Goal: Task Accomplishment & Management: Use online tool/utility

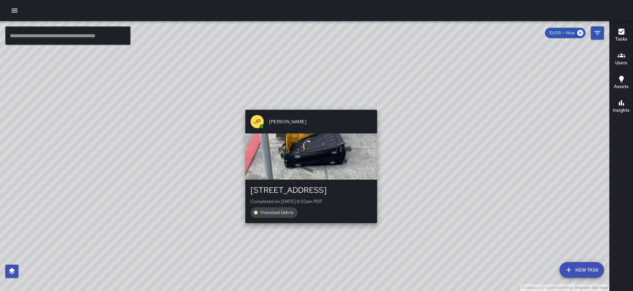
click at [308, 106] on div "© Mapbox © OpenStreetMap Improve this map JP Jonthan Portillo 250 Clay Street C…" at bounding box center [304, 156] width 609 height 270
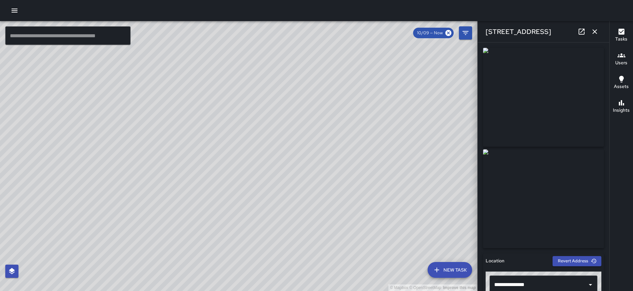
scroll to position [412, 0]
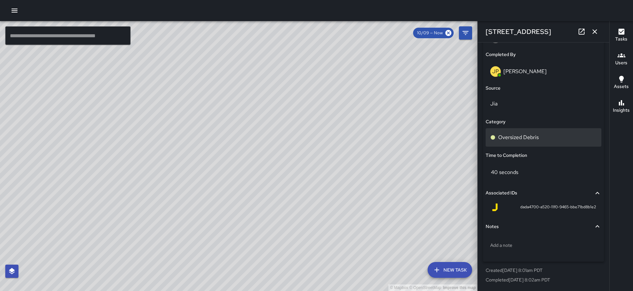
click at [537, 137] on p "Oversized Debris" at bounding box center [518, 138] width 41 height 8
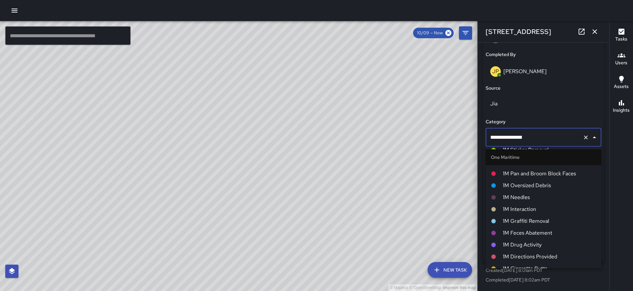
scroll to position [470, 0]
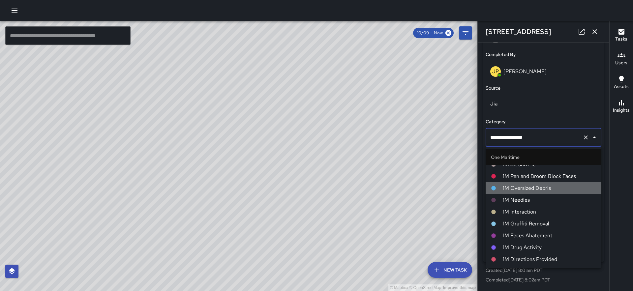
click at [537, 189] on span "1M Oversized Debris" at bounding box center [549, 188] width 93 height 8
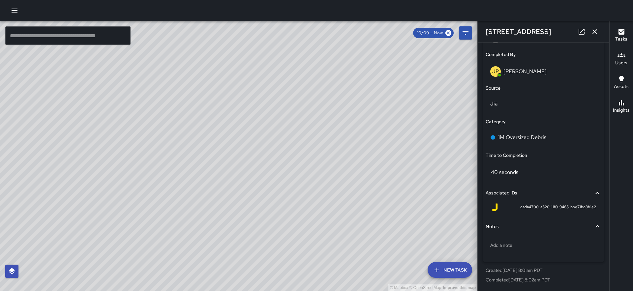
click at [594, 29] on icon "button" at bounding box center [595, 32] width 8 height 8
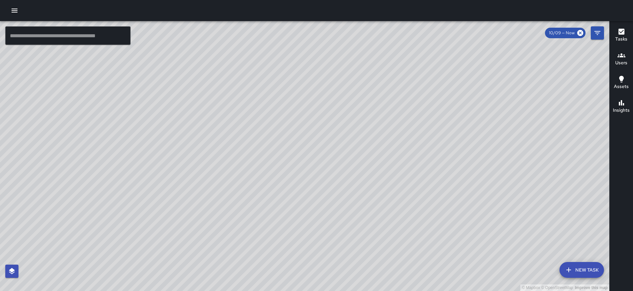
drag, startPoint x: 249, startPoint y: 222, endPoint x: 273, endPoint y: 141, distance: 84.4
click at [273, 141] on div "© Mapbox © OpenStreetMap Improve this map" at bounding box center [304, 156] width 609 height 270
drag, startPoint x: 177, startPoint y: 114, endPoint x: 214, endPoint y: 199, distance: 92.4
click at [214, 199] on div "© Mapbox © OpenStreetMap Improve this map" at bounding box center [304, 156] width 609 height 270
drag, startPoint x: 389, startPoint y: 182, endPoint x: 294, endPoint y: 98, distance: 126.1
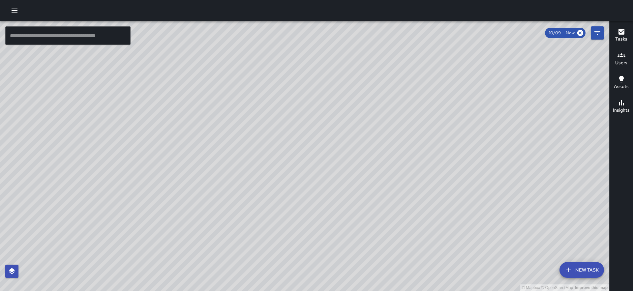
click at [294, 98] on div "© Mapbox © OpenStreetMap Improve this map" at bounding box center [304, 156] width 609 height 270
drag, startPoint x: 341, startPoint y: 216, endPoint x: 553, endPoint y: 70, distance: 257.5
click at [553, 70] on div "© Mapbox © OpenStreetMap Improve this map" at bounding box center [304, 156] width 609 height 270
drag, startPoint x: 377, startPoint y: 101, endPoint x: 354, endPoint y: 158, distance: 60.7
click at [354, 158] on div "© Mapbox © OpenStreetMap Improve this map" at bounding box center [304, 156] width 609 height 270
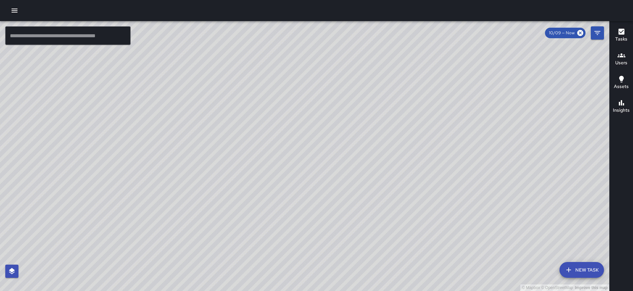
drag, startPoint x: 509, startPoint y: 133, endPoint x: 454, endPoint y: 278, distance: 155.1
click at [454, 278] on div "© Mapbox © OpenStreetMap Improve this map" at bounding box center [304, 156] width 609 height 270
drag, startPoint x: 133, startPoint y: 231, endPoint x: 284, endPoint y: 127, distance: 183.5
click at [284, 127] on div "© Mapbox © OpenStreetMap Improve this map" at bounding box center [304, 156] width 609 height 270
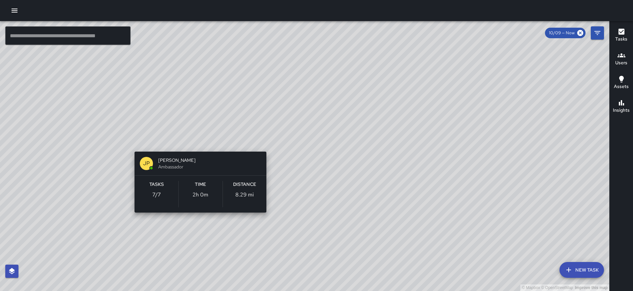
click at [198, 142] on div "© Mapbox © OpenStreetMap Improve this map JP Jonthan Portillo Ambassador Tasks …" at bounding box center [304, 156] width 609 height 270
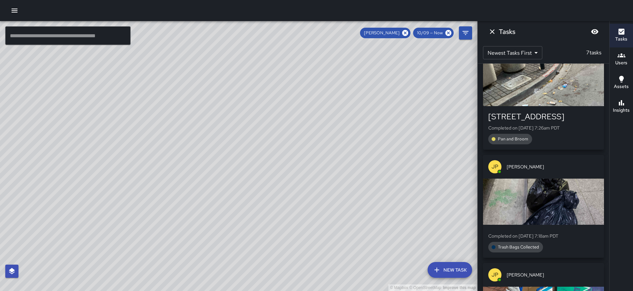
scroll to position [301, 0]
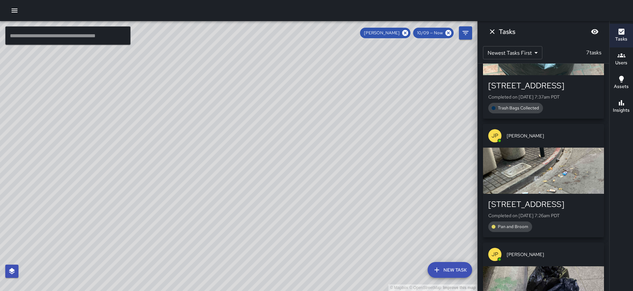
click at [551, 184] on div "button" at bounding box center [543, 171] width 121 height 46
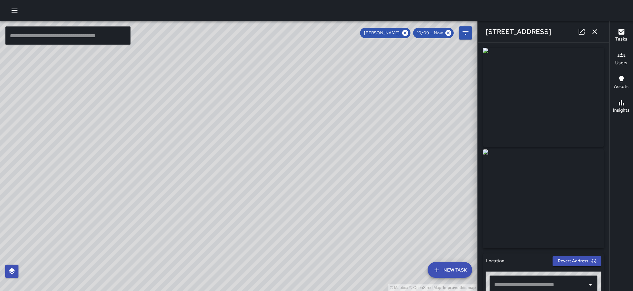
type input "**********"
click at [594, 33] on icon "button" at bounding box center [595, 31] width 5 height 5
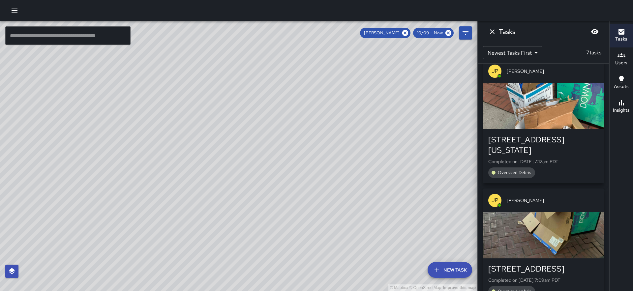
scroll to position [598, 0]
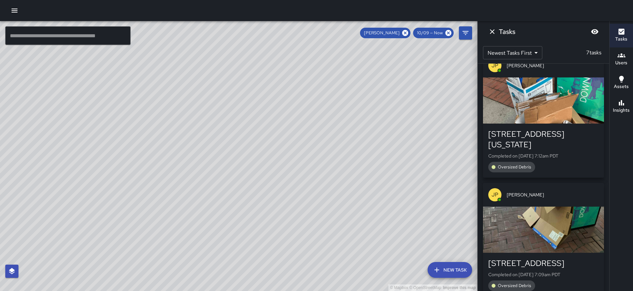
click at [495, 33] on icon "Dismiss" at bounding box center [492, 32] width 8 height 8
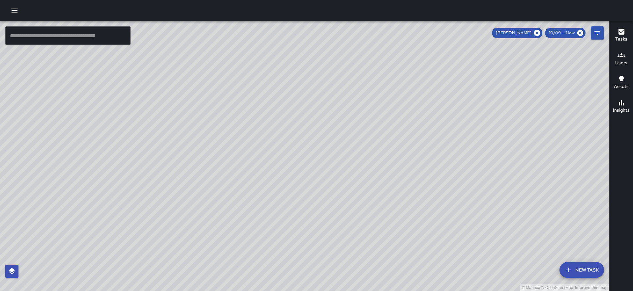
drag, startPoint x: 242, startPoint y: 211, endPoint x: 262, endPoint y: 132, distance: 81.3
click at [262, 132] on div "© Mapbox © OpenStreetMap Improve this map" at bounding box center [304, 156] width 609 height 270
click at [536, 36] on icon at bounding box center [537, 32] width 7 height 7
drag, startPoint x: 337, startPoint y: 204, endPoint x: 242, endPoint y: 247, distance: 104.1
click at [242, 247] on div "© Mapbox © OpenStreetMap Improve this map" at bounding box center [304, 156] width 609 height 270
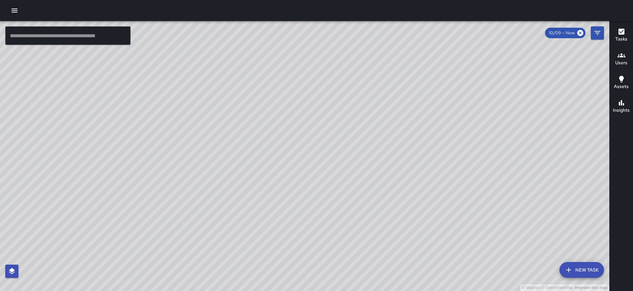
drag, startPoint x: 366, startPoint y: 147, endPoint x: 172, endPoint y: 190, distance: 197.9
click at [172, 190] on div "© Mapbox © OpenStreetMap Improve this map" at bounding box center [304, 156] width 609 height 270
drag, startPoint x: 395, startPoint y: 140, endPoint x: 549, endPoint y: 298, distance: 220.6
click at [549, 291] on html "© Mapbox © OpenStreetMap Improve this map ​ New Task 10/09 — Now Map Layers Tas…" at bounding box center [316, 145] width 633 height 291
drag, startPoint x: 354, startPoint y: 194, endPoint x: 537, endPoint y: 282, distance: 203.2
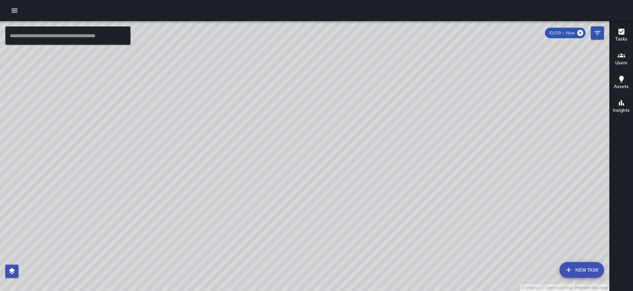
click at [537, 282] on div "© Mapbox © OpenStreetMap Improve this map" at bounding box center [304, 156] width 609 height 270
click at [597, 37] on icon "Filters" at bounding box center [598, 33] width 8 height 8
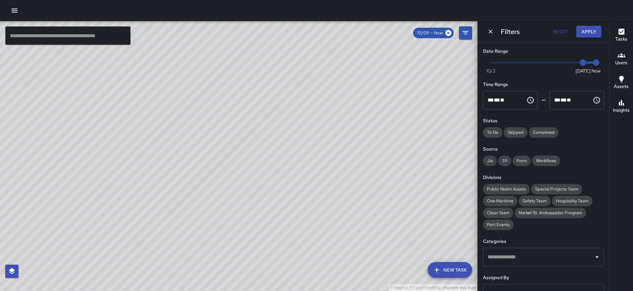
type input "*"
click at [570, 60] on span "Now Today 10/2 10/9 9:12 am" at bounding box center [543, 63] width 105 height 10
click at [590, 31] on button "Apply" at bounding box center [588, 32] width 25 height 12
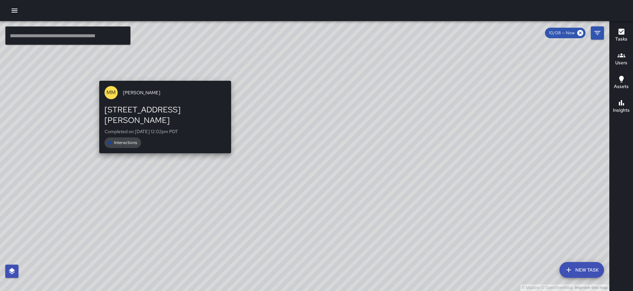
drag, startPoint x: 216, startPoint y: 175, endPoint x: 163, endPoint y: 65, distance: 122.4
click at [163, 65] on div "© Mapbox © OpenStreetMap Improve this map MM Maverick Mingoa 25 Hotaling Place …" at bounding box center [304, 156] width 609 height 270
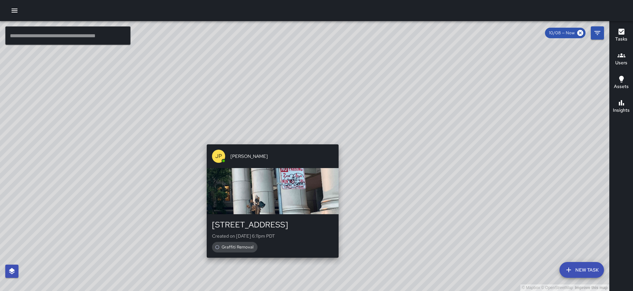
click at [270, 139] on div "© Mapbox © OpenStreetMap Improve this map JP Jonthan Portillo 375 Battery Stree…" at bounding box center [304, 156] width 609 height 270
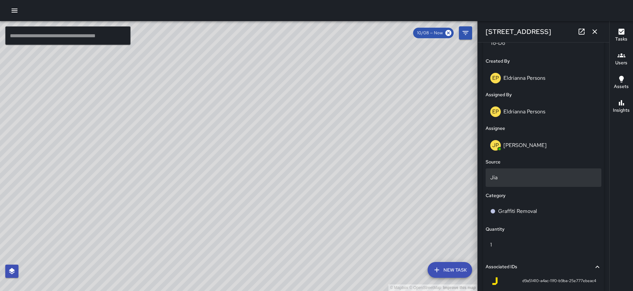
scroll to position [336, 0]
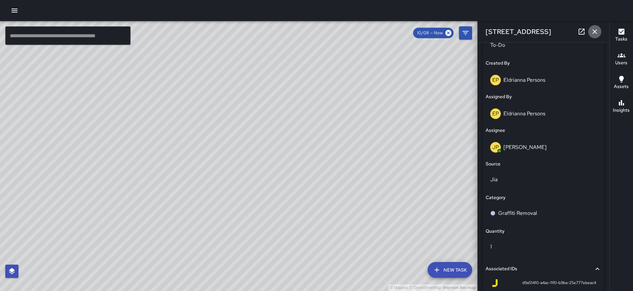
click at [594, 30] on icon "button" at bounding box center [595, 32] width 8 height 8
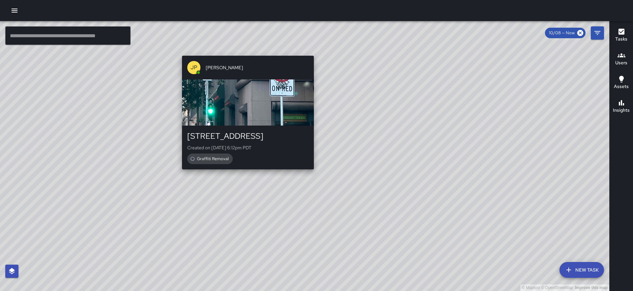
click at [312, 172] on div "© Mapbox © OpenStreetMap Improve this map JP Jonthan Portillo 292 Battery Stree…" at bounding box center [304, 156] width 609 height 270
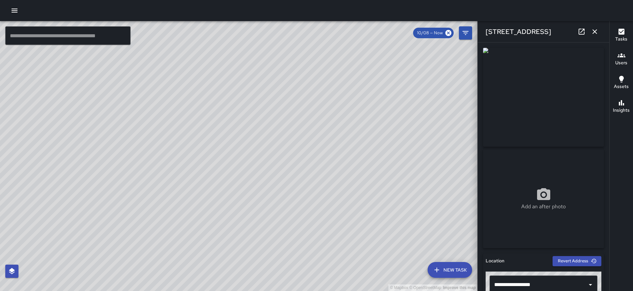
click at [595, 31] on icon "button" at bounding box center [595, 31] width 5 height 5
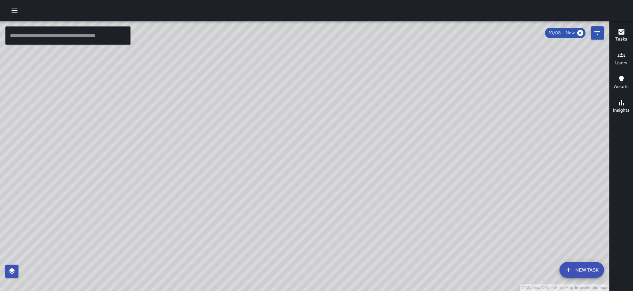
drag, startPoint x: 374, startPoint y: 227, endPoint x: 323, endPoint y: 117, distance: 121.7
click at [323, 116] on div "© Mapbox © OpenStreetMap Improve this map" at bounding box center [304, 156] width 609 height 270
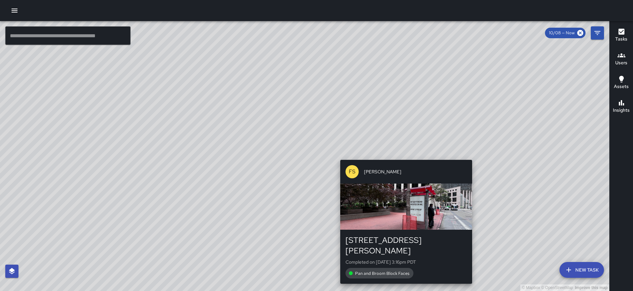
click at [403, 157] on div "© Mapbox © OpenStreetMap Improve this map FS Farley Smith 30 Beale Street Compl…" at bounding box center [304, 156] width 609 height 270
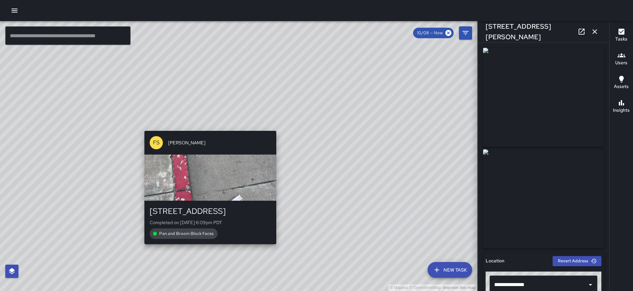
click at [206, 248] on div "© Mapbox © OpenStreetMap Improve this map FS Farley Smith 45 Fremont Street Com…" at bounding box center [238, 156] width 477 height 270
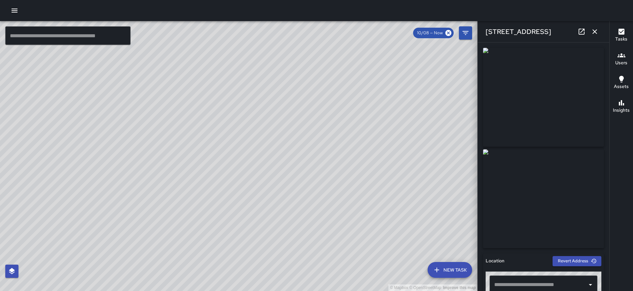
type input "**********"
click at [262, 187] on div "© Mapbox © OpenStreetMap Improve this map FS Farley Smith 30 Fremont Street Com…" at bounding box center [238, 156] width 477 height 270
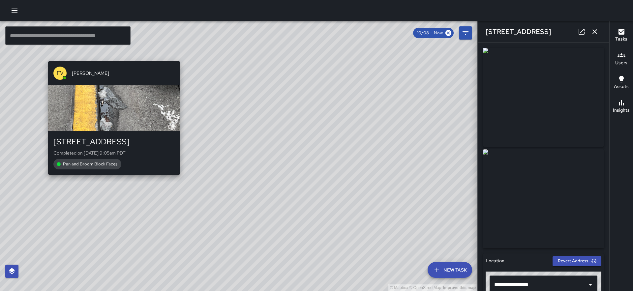
click at [111, 177] on div "FV Francisco Villalta 40 1st Street Completed on 10/9/2025, 9:05am PDT Pan and …" at bounding box center [114, 118] width 137 height 119
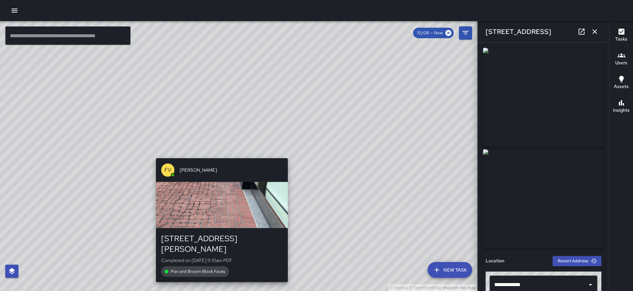
click at [221, 154] on div "© Mapbox © OpenStreetMap Improve this map FV Francisco Villalta 5 Stevenson Str…" at bounding box center [238, 156] width 477 height 270
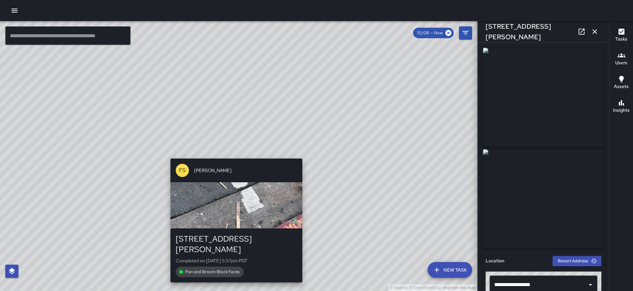
click at [233, 153] on div "© Mapbox © OpenStreetMap Improve this map FS Farley Smith 5 Stevenson Street Co…" at bounding box center [238, 156] width 477 height 270
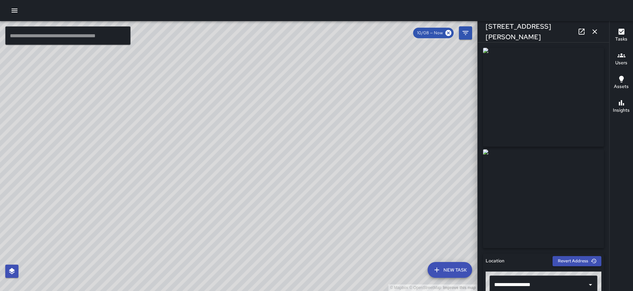
click at [218, 132] on div "© Mapbox © OpenStreetMap Improve this map FV Francisco Villalta 475 Market Stre…" at bounding box center [238, 156] width 477 height 270
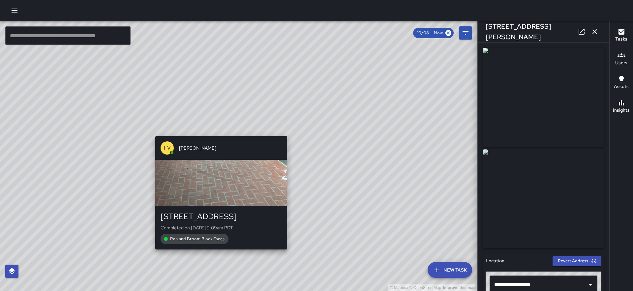
type input "**********"
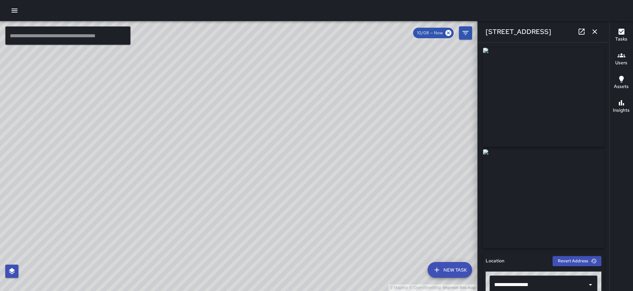
drag, startPoint x: 337, startPoint y: 124, endPoint x: 190, endPoint y: 225, distance: 178.1
click at [190, 225] on div "© Mapbox © OpenStreetMap Improve this map" at bounding box center [238, 156] width 477 height 270
click at [273, 138] on div "© Mapbox © OpenStreetMap Improve this map FS Farley Smith 30 Beale Street Compl…" at bounding box center [238, 156] width 477 height 270
drag, startPoint x: 309, startPoint y: 116, endPoint x: 262, endPoint y: 159, distance: 63.5
click at [262, 159] on div "© Mapbox © OpenStreetMap Improve this map" at bounding box center [238, 156] width 477 height 270
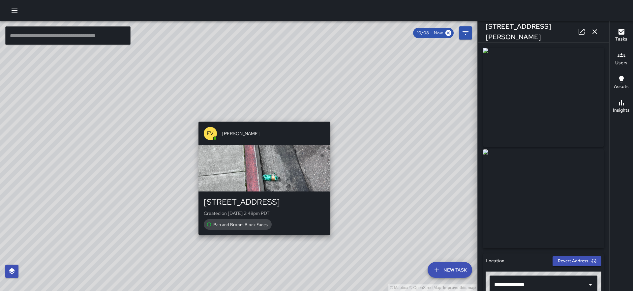
click at [260, 117] on div "© Mapbox © OpenStreetMap Improve this map FV Francisco Villalta 50 Main Street …" at bounding box center [238, 156] width 477 height 270
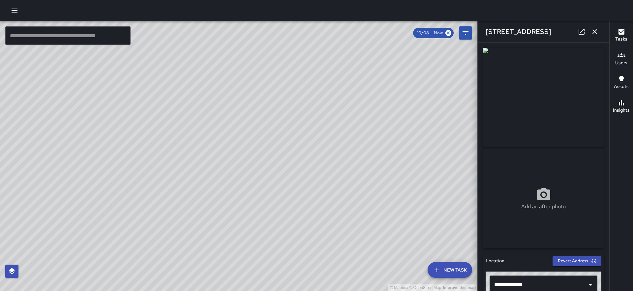
drag, startPoint x: 304, startPoint y: 102, endPoint x: 269, endPoint y: 153, distance: 61.0
click at [269, 153] on div "© Mapbox © OpenStreetMap Improve this map" at bounding box center [238, 156] width 477 height 270
drag, startPoint x: 264, startPoint y: 167, endPoint x: 323, endPoint y: 62, distance: 120.2
click at [323, 62] on div "© Mapbox © OpenStreetMap Improve this map" at bounding box center [238, 156] width 477 height 270
drag, startPoint x: 197, startPoint y: 207, endPoint x: 253, endPoint y: 166, distance: 69.3
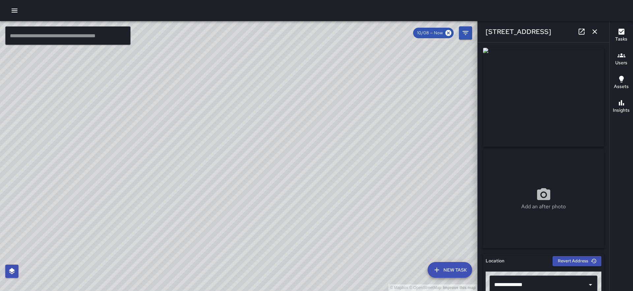
click at [253, 166] on div "© Mapbox © OpenStreetMap Improve this map" at bounding box center [238, 156] width 477 height 270
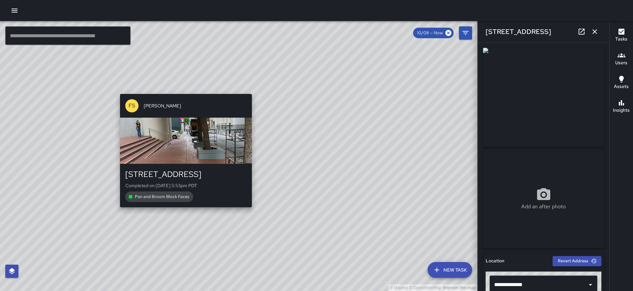
click at [183, 211] on div "© Mapbox © OpenStreetMap Improve this map FS Farley Smith 1 Second Street Compl…" at bounding box center [238, 156] width 477 height 270
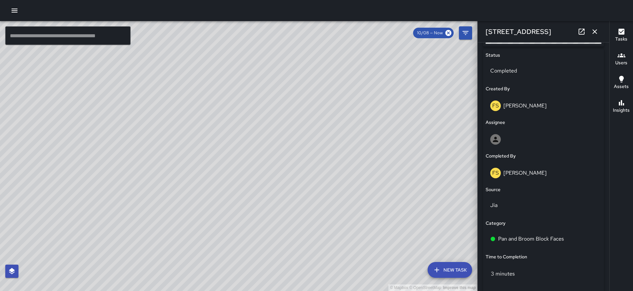
scroll to position [0, 0]
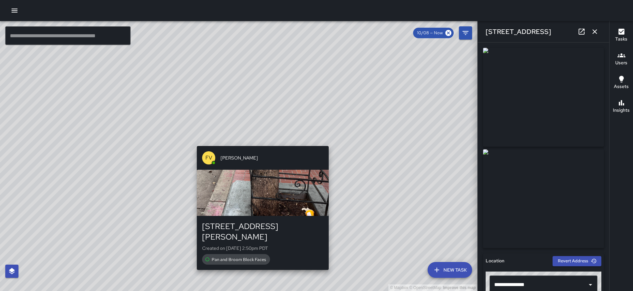
click at [259, 141] on div "© Mapbox © OpenStreetMap Improve this map FV Francisco Villalta 79 Stevenson St…" at bounding box center [238, 156] width 477 height 270
type input "**********"
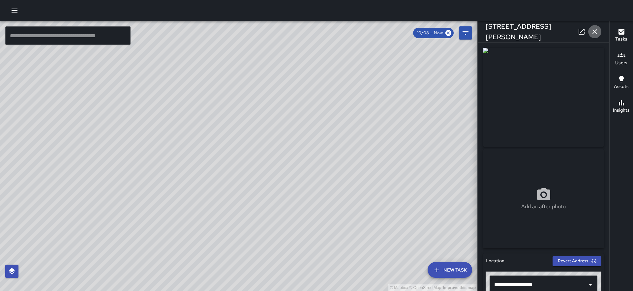
click at [595, 33] on icon "button" at bounding box center [595, 32] width 8 height 8
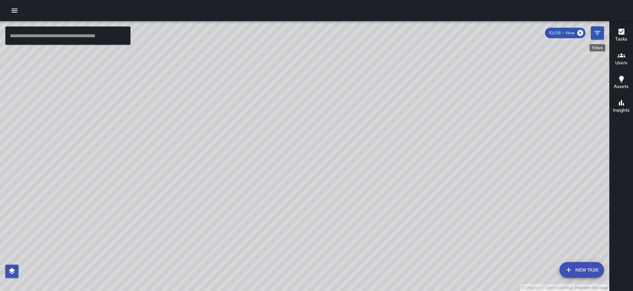
click at [595, 31] on icon "Filters" at bounding box center [598, 33] width 6 height 4
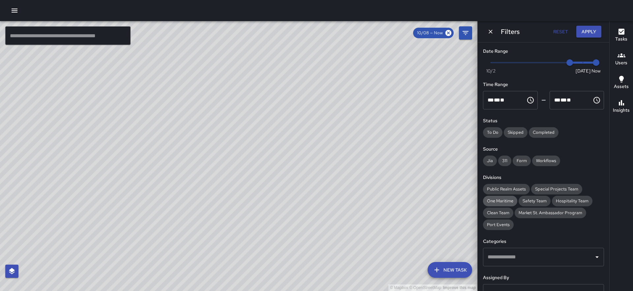
click at [504, 199] on span "One Maritime" at bounding box center [500, 201] width 34 height 7
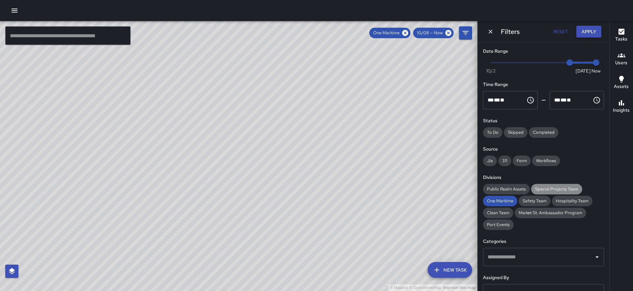
click at [548, 189] on span "Special Projects Team" at bounding box center [556, 189] width 51 height 7
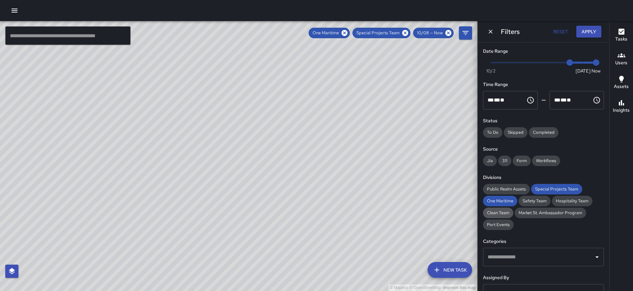
click at [494, 213] on span "Clean Team" at bounding box center [498, 213] width 30 height 7
click at [487, 28] on div "Filters Reset Apply" at bounding box center [544, 31] width 132 height 21
click at [490, 29] on icon "Dismiss" at bounding box center [490, 31] width 7 height 7
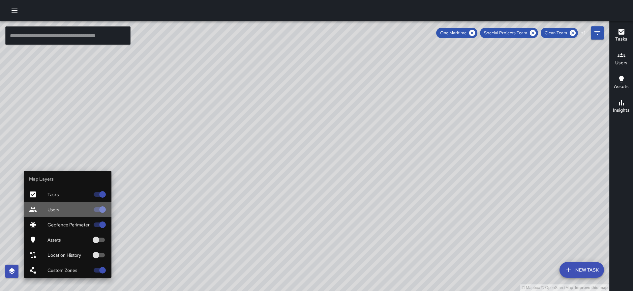
click at [63, 212] on span "Users" at bounding box center [68, 209] width 42 height 7
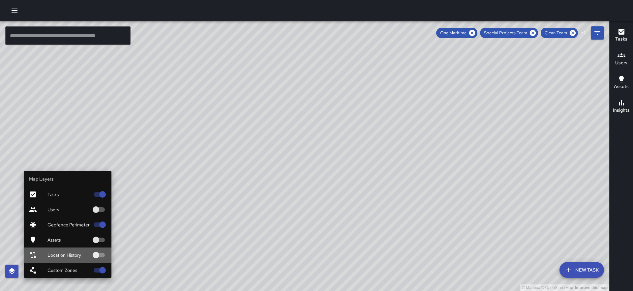
click at [70, 253] on span "Location History" at bounding box center [68, 255] width 42 height 7
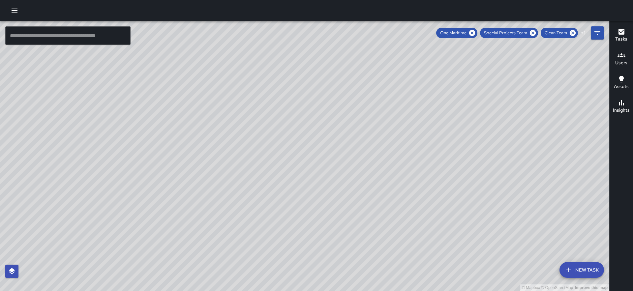
drag, startPoint x: 457, startPoint y: 119, endPoint x: 344, endPoint y: 275, distance: 193.0
click at [344, 275] on div "© Mapbox © OpenStreetMap Improve this map" at bounding box center [304, 156] width 609 height 270
drag, startPoint x: 398, startPoint y: 216, endPoint x: 386, endPoint y: 225, distance: 14.4
click at [386, 225] on div "© Mapbox © OpenStreetMap Improve this map" at bounding box center [304, 156] width 609 height 270
drag, startPoint x: 387, startPoint y: 157, endPoint x: 334, endPoint y: 195, distance: 65.0
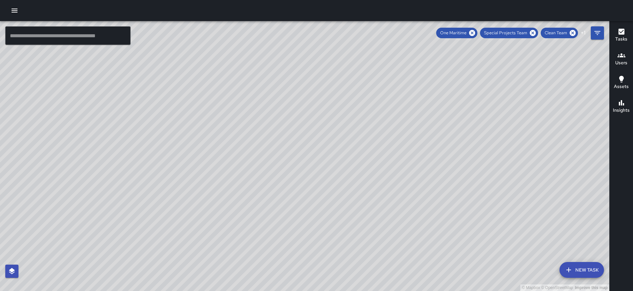
click at [334, 195] on div "© Mapbox © OpenStreetMap Improve this map" at bounding box center [304, 156] width 609 height 270
drag, startPoint x: 353, startPoint y: 129, endPoint x: 295, endPoint y: 165, distance: 67.4
click at [295, 165] on div "© Mapbox © OpenStreetMap Improve this map" at bounding box center [304, 156] width 609 height 270
drag, startPoint x: 371, startPoint y: 256, endPoint x: 446, endPoint y: 181, distance: 106.6
click at [446, 181] on div "© Mapbox © OpenStreetMap Improve this map" at bounding box center [304, 156] width 609 height 270
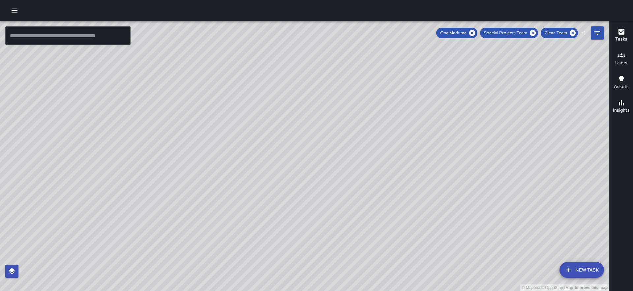
drag, startPoint x: 423, startPoint y: 192, endPoint x: 444, endPoint y: 220, distance: 35.1
click at [444, 220] on div "© Mapbox © OpenStreetMap Improve this map" at bounding box center [304, 156] width 609 height 270
drag, startPoint x: 446, startPoint y: 223, endPoint x: 434, endPoint y: 260, distance: 38.8
click at [434, 260] on div "© Mapbox © OpenStreetMap Improve this map" at bounding box center [304, 156] width 609 height 270
drag, startPoint x: 447, startPoint y: 206, endPoint x: 466, endPoint y: 238, distance: 36.5
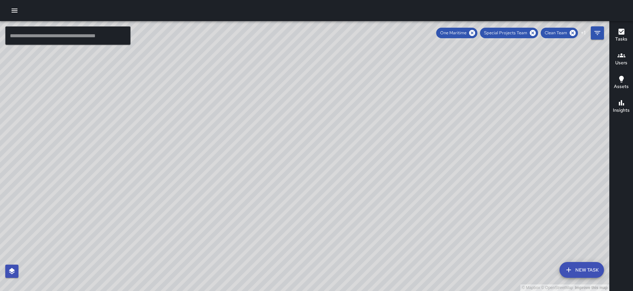
click at [466, 238] on div "© Mapbox © OpenStreetMap Improve this map" at bounding box center [304, 156] width 609 height 270
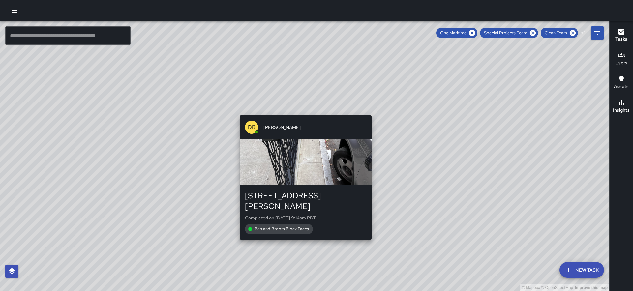
click at [304, 111] on div "© Mapbox © OpenStreetMap Improve this map DB Delbert Barnett 540 Jackson Street…" at bounding box center [304, 156] width 609 height 270
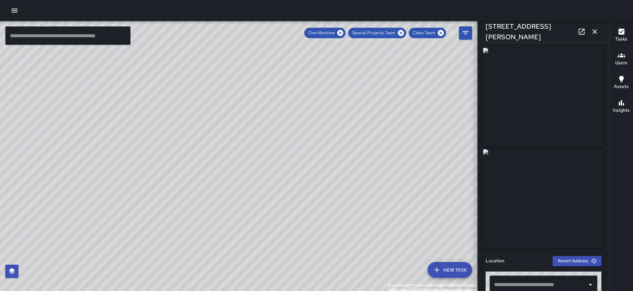
type input "**********"
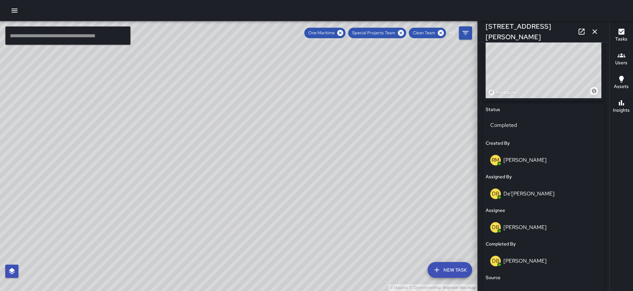
scroll to position [445, 0]
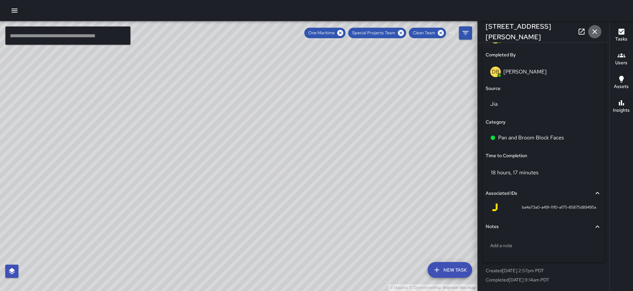
click at [596, 31] on icon "button" at bounding box center [595, 32] width 8 height 8
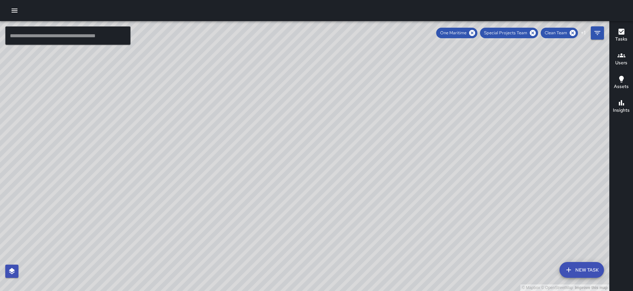
drag, startPoint x: 461, startPoint y: 120, endPoint x: 392, endPoint y: 60, distance: 91.4
click at [392, 60] on div "© Mapbox © OpenStreetMap Improve this map" at bounding box center [304, 156] width 609 height 270
drag, startPoint x: 202, startPoint y: 149, endPoint x: 137, endPoint y: 56, distance: 113.3
click at [137, 56] on div "© Mapbox © OpenStreetMap Improve this map" at bounding box center [304, 156] width 609 height 270
drag, startPoint x: 157, startPoint y: 135, endPoint x: 101, endPoint y: 22, distance: 125.9
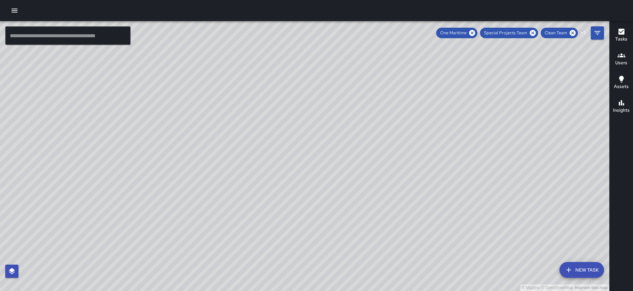
click at [101, 22] on div "© Mapbox © OpenStreetMap Improve this map" at bounding box center [304, 156] width 609 height 270
drag, startPoint x: 105, startPoint y: 178, endPoint x: 96, endPoint y: 130, distance: 49.3
click at [96, 130] on div "© Mapbox © OpenStreetMap Improve this map" at bounding box center [304, 156] width 609 height 270
drag, startPoint x: 128, startPoint y: 217, endPoint x: 109, endPoint y: 180, distance: 41.4
click at [109, 180] on div "© Mapbox © OpenStreetMap Improve this map" at bounding box center [304, 156] width 609 height 270
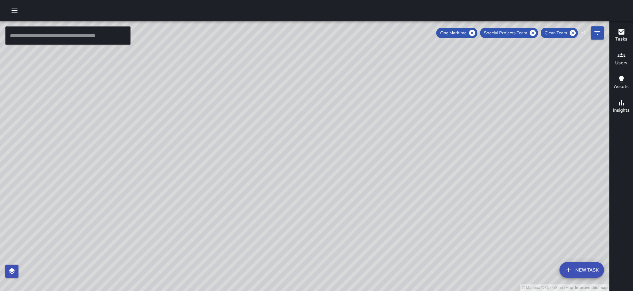
click at [326, 163] on div "© Mapbox © OpenStreetMap Improve this map" at bounding box center [304, 156] width 609 height 270
drag, startPoint x: 326, startPoint y: 163, endPoint x: 301, endPoint y: 264, distance: 103.6
click at [301, 264] on div "© Mapbox © OpenStreetMap Improve this map" at bounding box center [304, 156] width 609 height 270
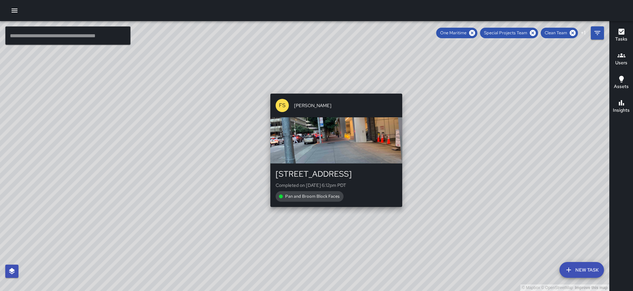
click at [334, 212] on div "© Mapbox © OpenStreetMap Improve this map FS Farley Smith 30 Fremont Street Com…" at bounding box center [304, 156] width 609 height 270
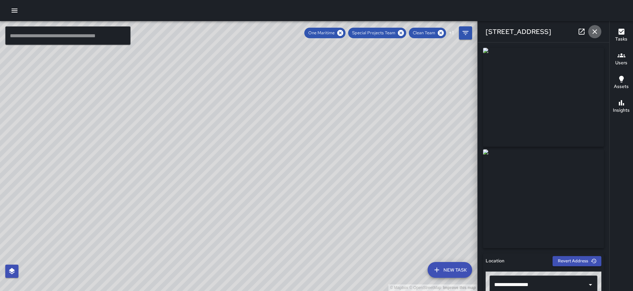
click at [595, 30] on icon "button" at bounding box center [595, 32] width 8 height 8
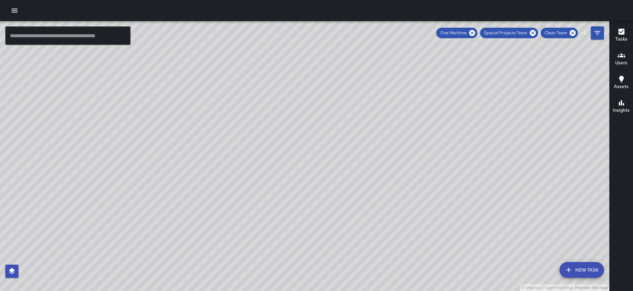
drag, startPoint x: 219, startPoint y: 177, endPoint x: 415, endPoint y: 274, distance: 219.4
click at [415, 274] on div "© Mapbox © OpenStreetMap Improve this map" at bounding box center [304, 156] width 609 height 270
click at [11, 8] on icon "button" at bounding box center [15, 11] width 8 height 8
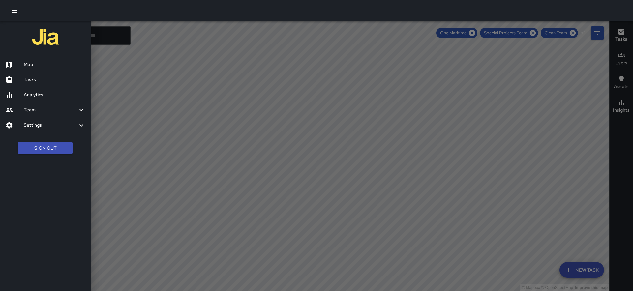
click at [28, 81] on h6 "Tasks" at bounding box center [55, 79] width 62 height 7
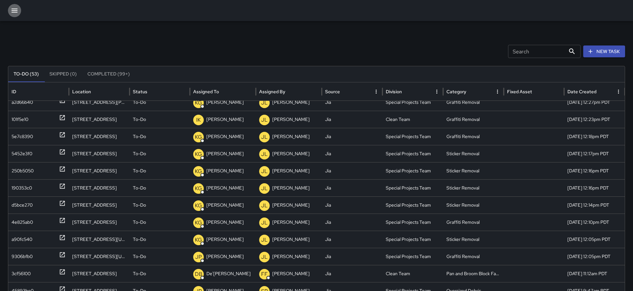
click at [16, 10] on icon "button" at bounding box center [15, 11] width 8 height 8
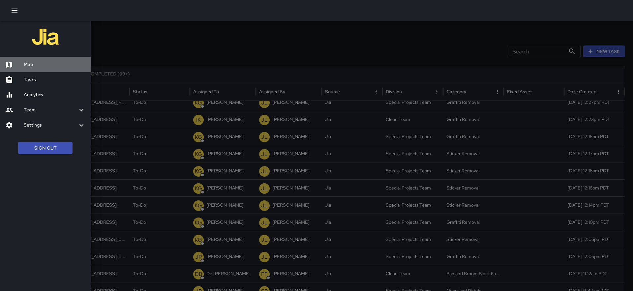
click at [29, 65] on h6 "Map" at bounding box center [55, 64] width 62 height 7
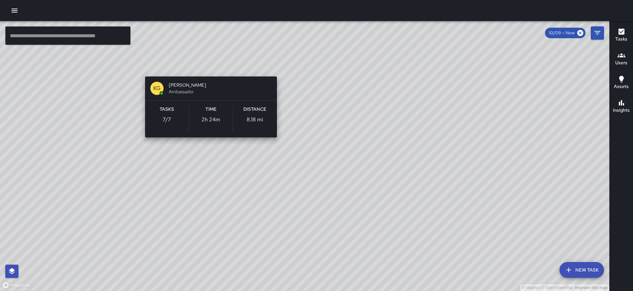
click at [205, 67] on div "© Mapbox © OpenStreetMap Improve this map KG Keonte Gibson Ambassador Tasks 7 /…" at bounding box center [304, 156] width 609 height 270
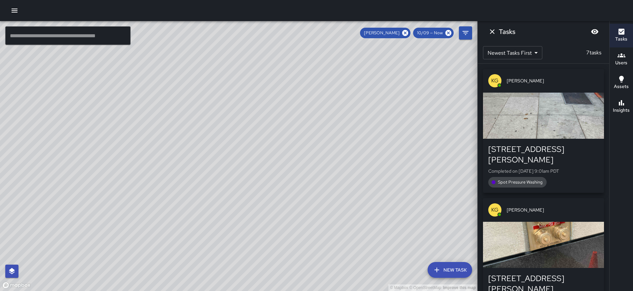
click at [545, 230] on div "button" at bounding box center [543, 245] width 121 height 46
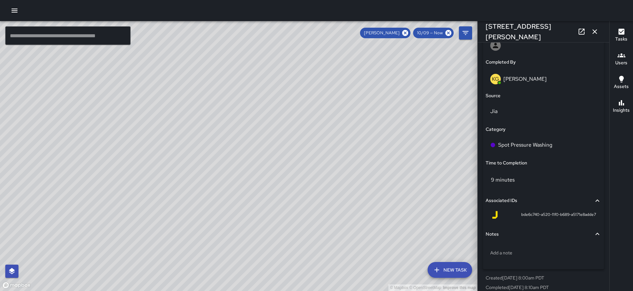
scroll to position [412, 0]
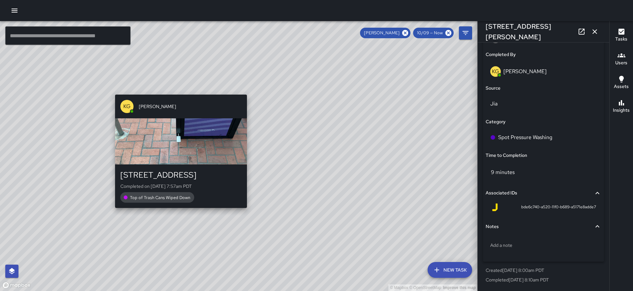
click at [178, 212] on div "© Mapbox © OpenStreetMap Improve this map KG Keonte Gibson 30 Second Street Com…" at bounding box center [238, 156] width 477 height 270
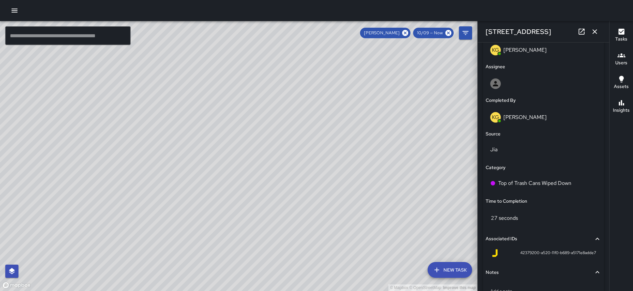
scroll to position [0, 0]
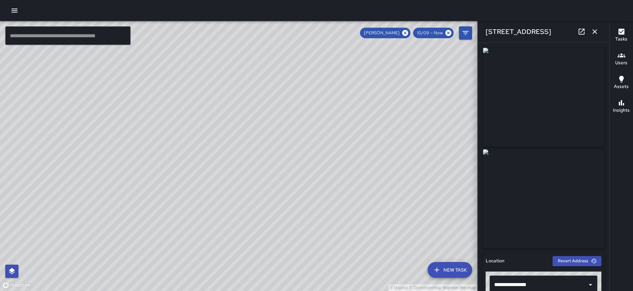
drag, startPoint x: 262, startPoint y: 97, endPoint x: 152, endPoint y: 234, distance: 175.7
click at [152, 234] on div "© Mapbox © OpenStreetMap Improve this map" at bounding box center [238, 156] width 477 height 270
drag, startPoint x: 353, startPoint y: 110, endPoint x: 317, endPoint y: 236, distance: 131.3
click at [317, 236] on div "© Mapbox © OpenStreetMap Improve this map" at bounding box center [238, 156] width 477 height 270
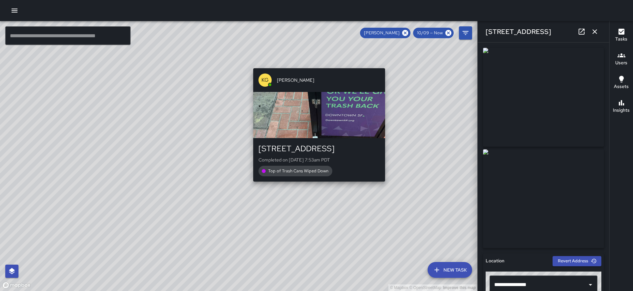
click at [316, 186] on div "© Mapbox © OpenStreetMap Improve this map KG Keonte Gibson 388 Market Street Co…" at bounding box center [238, 156] width 477 height 270
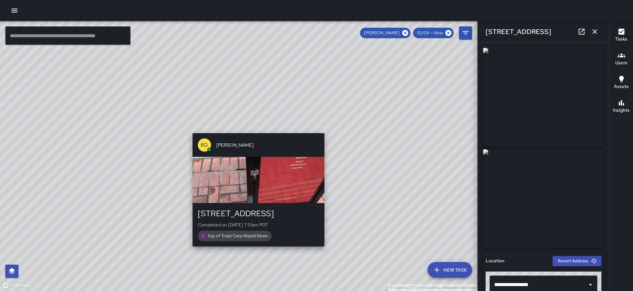
click at [254, 128] on div "© Mapbox © OpenStreetMap Improve this map KG Keonte Gibson 388 Market Street Co…" at bounding box center [238, 156] width 477 height 270
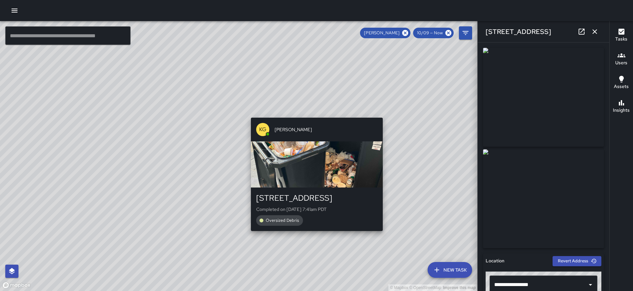
click at [384, 112] on div "© Mapbox © OpenStreetMap Improve this map KG Keonte Gibson 70 Mission Street Co…" at bounding box center [238, 156] width 477 height 270
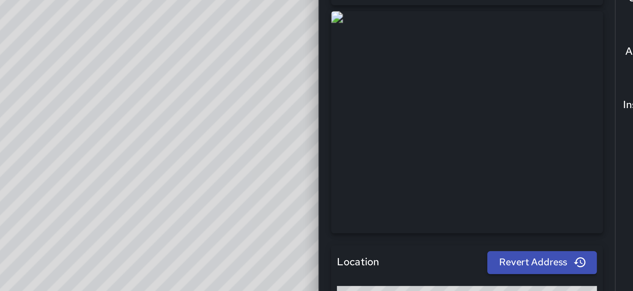
scroll to position [82, 0]
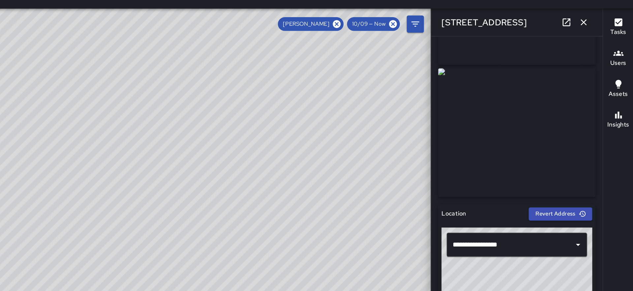
drag, startPoint x: 248, startPoint y: 113, endPoint x: 427, endPoint y: 163, distance: 185.6
click at [427, 163] on div "© Mapbox © OpenStreetMap Improve this map" at bounding box center [238, 156] width 477 height 270
drag, startPoint x: 345, startPoint y: 86, endPoint x: 327, endPoint y: 92, distance: 19.4
click at [327, 92] on div "© Mapbox © OpenStreetMap Improve this map" at bounding box center [238, 156] width 477 height 270
drag, startPoint x: 296, startPoint y: 148, endPoint x: 296, endPoint y: 41, distance: 106.8
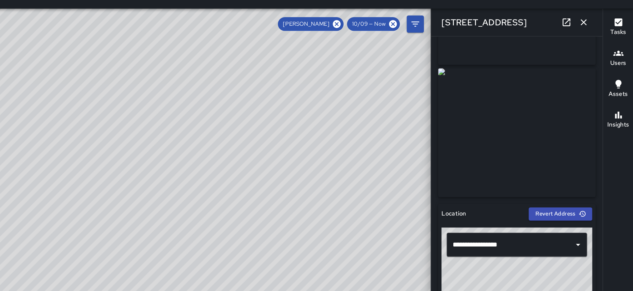
click at [296, 41] on div "© Mapbox © OpenStreetMap Improve this map" at bounding box center [238, 156] width 477 height 270
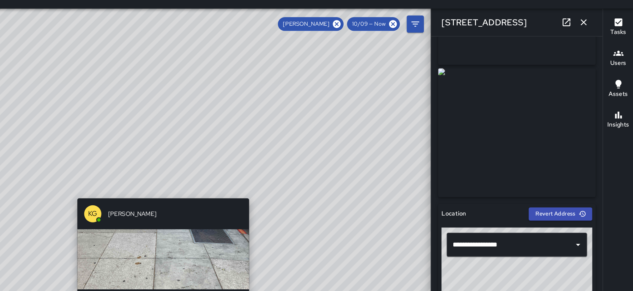
click at [268, 163] on div "© Mapbox © OpenStreetMap Improve this map KG Keonte Gibson 368 Bush Street Comp…" at bounding box center [238, 156] width 477 height 270
type input "**********"
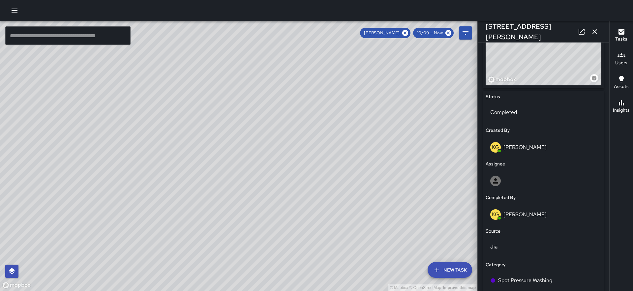
scroll to position [412, 0]
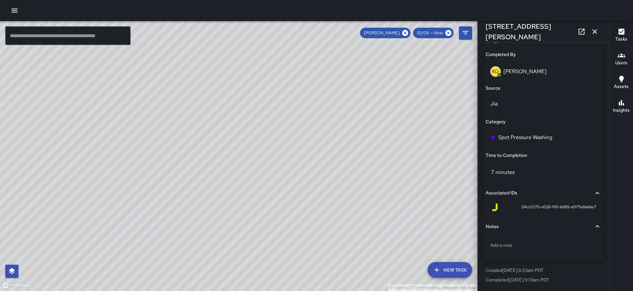
click at [204, 151] on div "© Mapbox © OpenStreetMap Improve this map KG Keonte Gibson 311 Kearny Street Co…" at bounding box center [238, 156] width 477 height 270
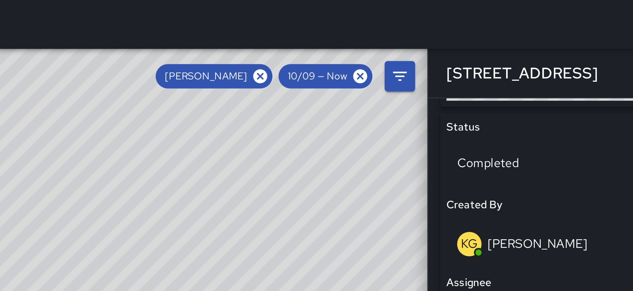
scroll to position [312, 0]
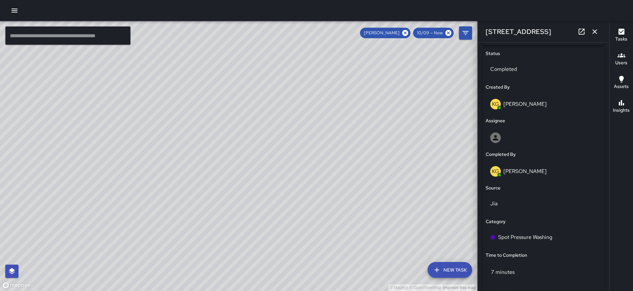
click at [593, 35] on icon "button" at bounding box center [595, 32] width 8 height 8
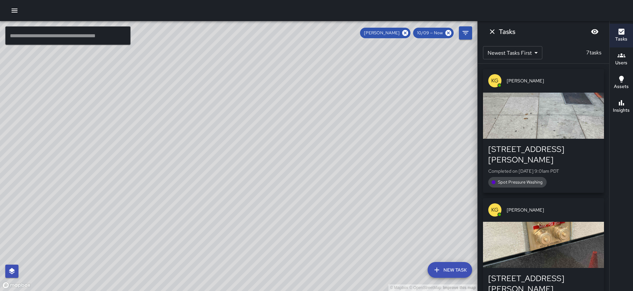
drag, startPoint x: 252, startPoint y: 98, endPoint x: 238, endPoint y: 257, distance: 159.8
click at [238, 257] on div "© Mapbox © OpenStreetMap Improve this map" at bounding box center [238, 156] width 477 height 270
drag, startPoint x: 307, startPoint y: 186, endPoint x: 277, endPoint y: 231, distance: 54.1
click at [277, 231] on div "© Mapbox © OpenStreetMap Improve this map" at bounding box center [238, 156] width 477 height 270
click at [407, 32] on icon at bounding box center [405, 33] width 6 height 6
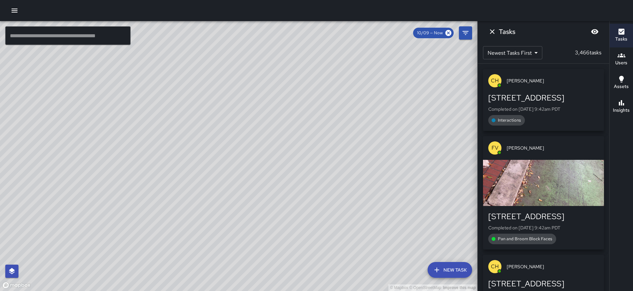
drag, startPoint x: 242, startPoint y: 59, endPoint x: 245, endPoint y: 149, distance: 90.1
click at [245, 149] on div "© Mapbox © OpenStreetMap Improve this map" at bounding box center [238, 156] width 477 height 270
click at [492, 31] on icon "Dismiss" at bounding box center [492, 32] width 8 height 8
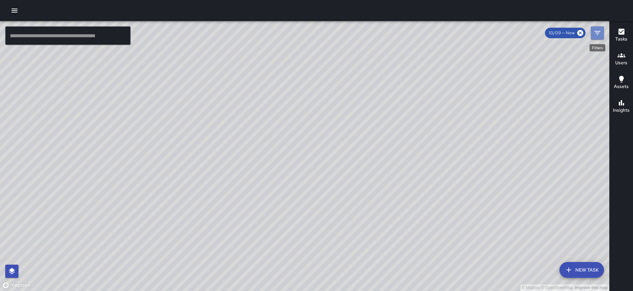
click at [602, 36] on button "Filters" at bounding box center [597, 32] width 13 height 13
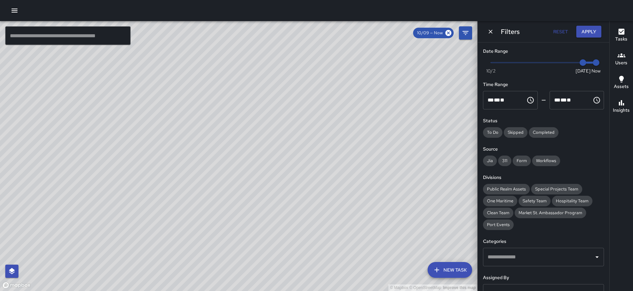
click at [565, 60] on span "Now Today 10/2 10/9 9:43 am" at bounding box center [543, 63] width 105 height 10
click at [589, 31] on button "Apply" at bounding box center [588, 32] width 25 height 12
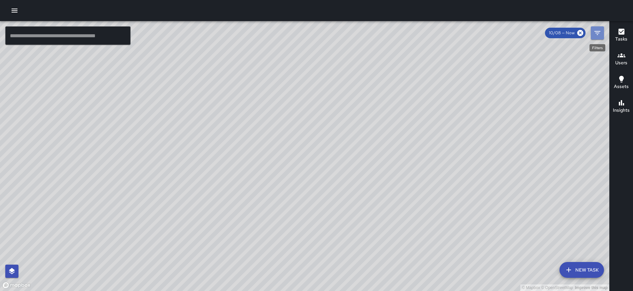
click at [598, 34] on icon "Filters" at bounding box center [598, 33] width 6 height 4
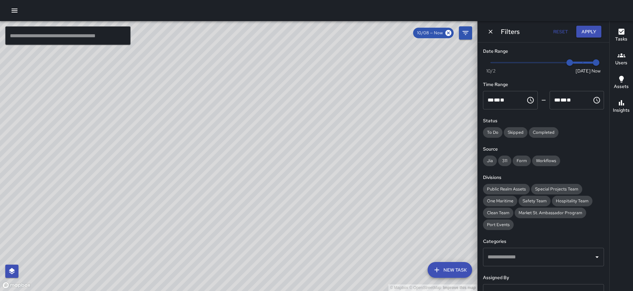
type input "*"
click at [552, 62] on span "Now Today 10/2 10/8 9:43 am" at bounding box center [543, 63] width 105 height 10
click at [595, 27] on button "Apply" at bounding box center [588, 32] width 25 height 12
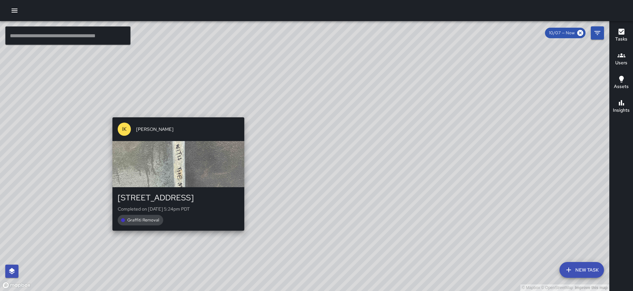
click at [241, 112] on div "© Mapbox © OpenStreetMap Improve this map IK Imari Kelly 90 Gold Street Complet…" at bounding box center [304, 156] width 609 height 270
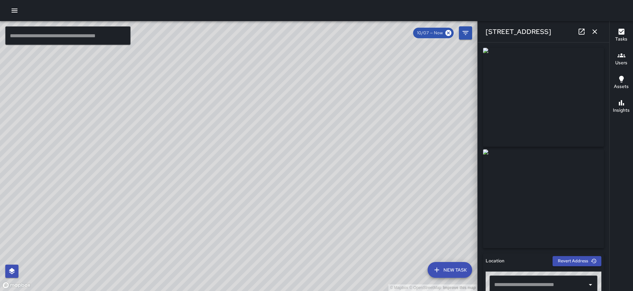
type input "**********"
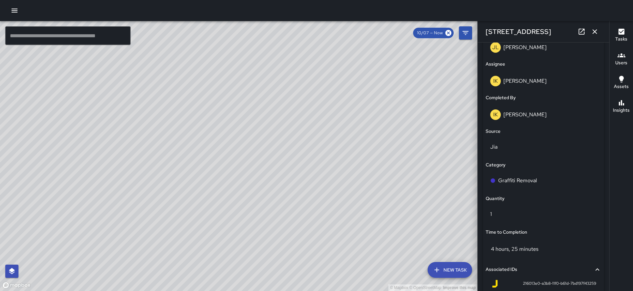
scroll to position [424, 0]
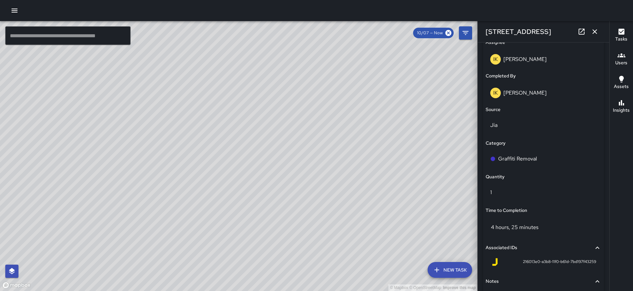
click at [266, 155] on div "© Mapbox © OpenStreetMap Improve this map IK Imari Kelly 70 Gold Street Complet…" at bounding box center [238, 156] width 477 height 270
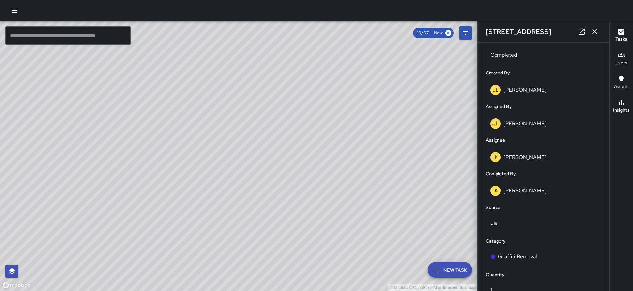
scroll to position [479, 0]
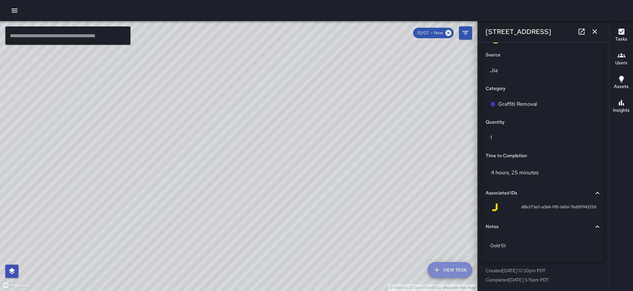
click at [439, 267] on icon "button" at bounding box center [437, 270] width 8 height 8
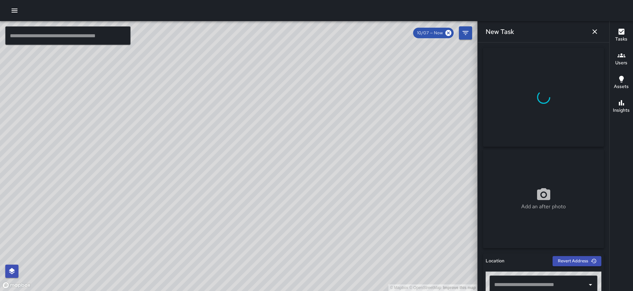
scroll to position [66, 0]
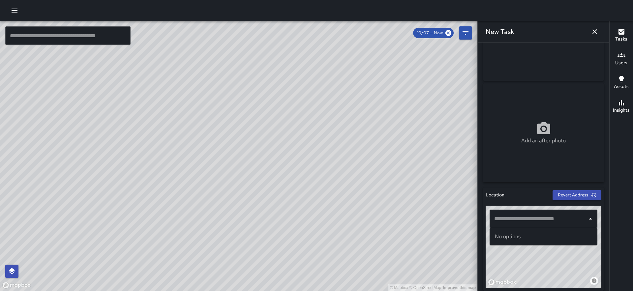
click at [531, 228] on body "© Mapbox © OpenStreetMap Improve this map ​ New Task 10/07 — Now Map Layers Tas…" at bounding box center [316, 145] width 633 height 291
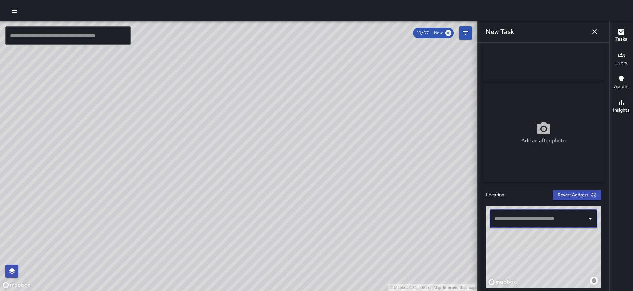
click at [528, 219] on input "text" at bounding box center [539, 219] width 92 height 13
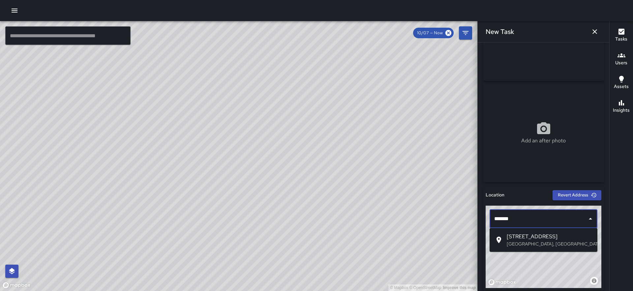
click at [532, 238] on span "70 Gold Street" at bounding box center [549, 237] width 85 height 8
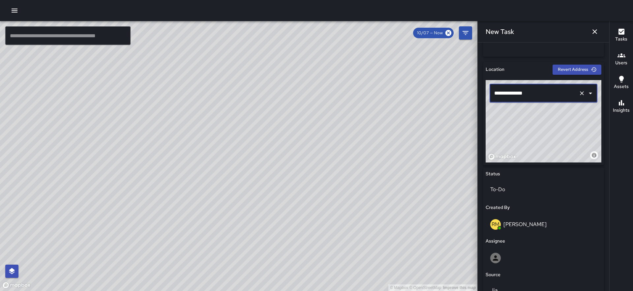
scroll to position [312, 0]
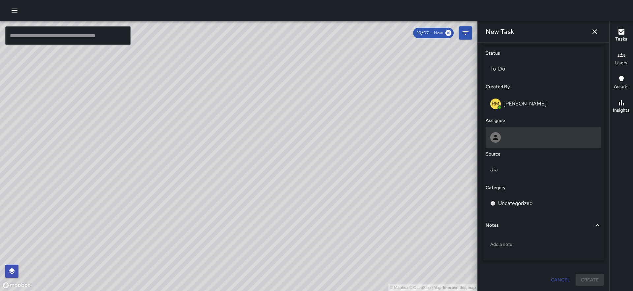
type input "**********"
click at [520, 139] on div at bounding box center [543, 137] width 107 height 11
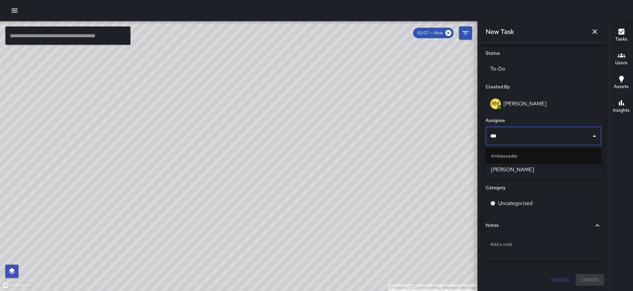
type input "****"
click at [513, 171] on span "[PERSON_NAME]" at bounding box center [543, 170] width 105 height 8
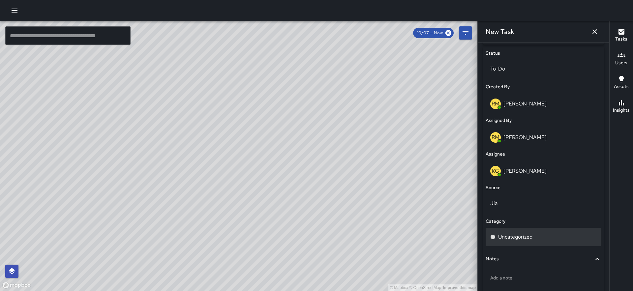
click at [518, 238] on p "Uncategorized" at bounding box center [515, 237] width 34 height 8
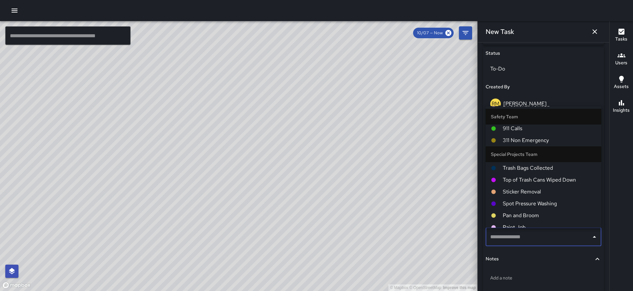
scroll to position [1102, 0]
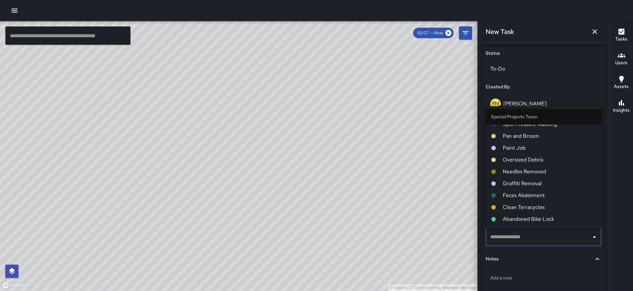
click at [533, 219] on span "Abandoned Bike Lock" at bounding box center [549, 219] width 93 height 8
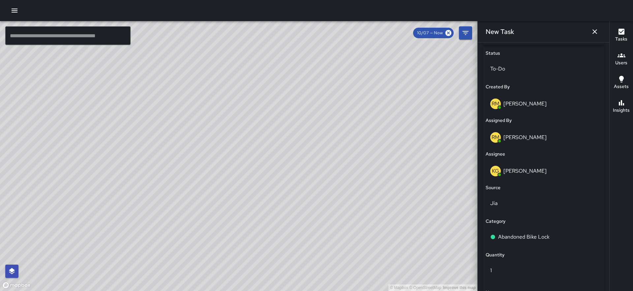
scroll to position [380, 0]
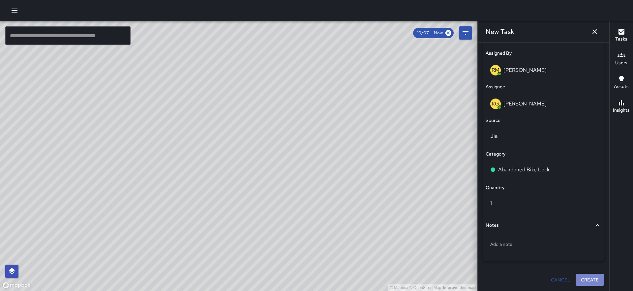
click at [585, 280] on button "Create" at bounding box center [590, 280] width 28 height 12
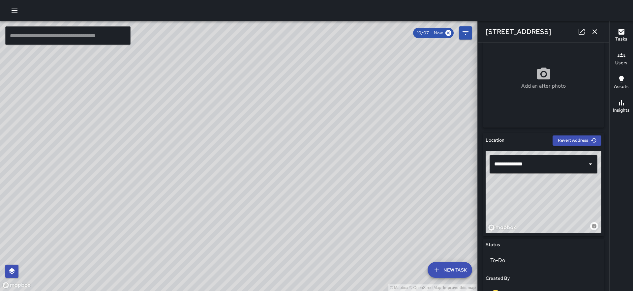
scroll to position [178, 0]
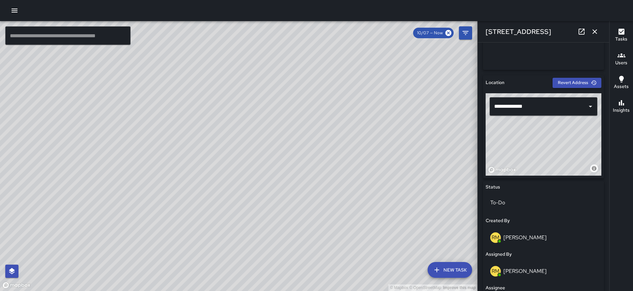
drag, startPoint x: 551, startPoint y: 149, endPoint x: 550, endPoint y: 138, distance: 11.3
click at [550, 138] on div "© Mapbox © OpenStreetMap Improve this map" at bounding box center [544, 134] width 116 height 82
click at [595, 31] on icon "button" at bounding box center [595, 31] width 5 height 5
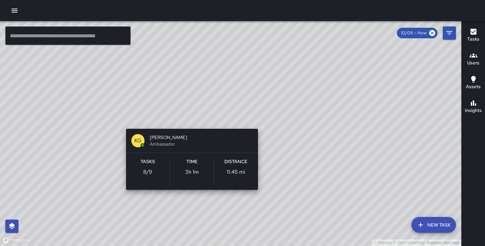
click at [187, 200] on div "© Mapbox © OpenStreetMap Improve this map KG [PERSON_NAME] Ambassador Tasks 8 /…" at bounding box center [230, 133] width 461 height 225
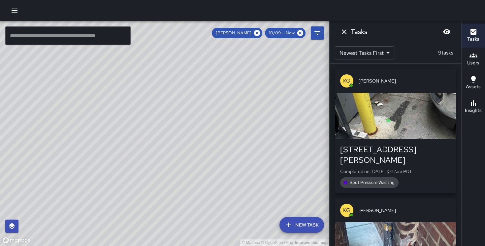
click at [347, 32] on icon "Dismiss" at bounding box center [344, 32] width 8 height 8
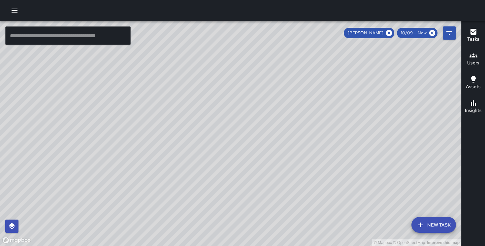
drag, startPoint x: 354, startPoint y: 111, endPoint x: 261, endPoint y: 175, distance: 112.5
click at [261, 175] on div "© Mapbox © OpenStreetMap Improve this map" at bounding box center [230, 133] width 461 height 225
